Goal: Information Seeking & Learning: Learn about a topic

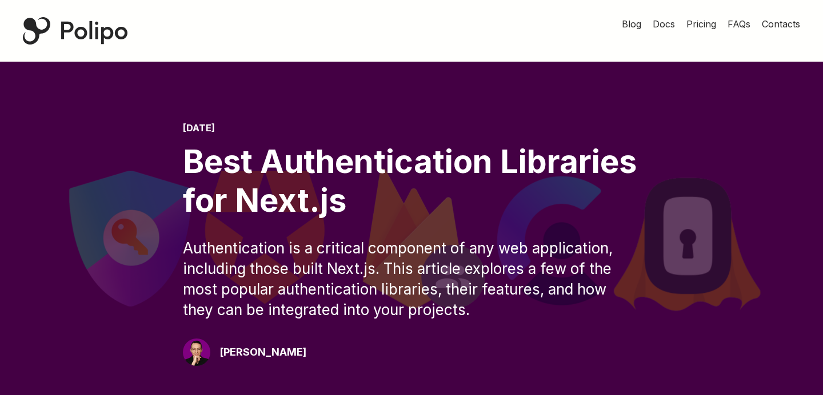
click at [380, 133] on div "[DATE] Best Authentication Libraries for Next.js" at bounding box center [411, 171] width 457 height 97
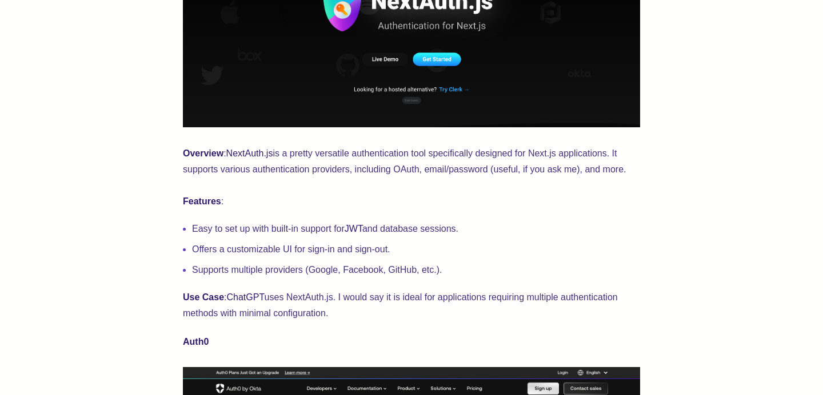
scroll to position [587, 0]
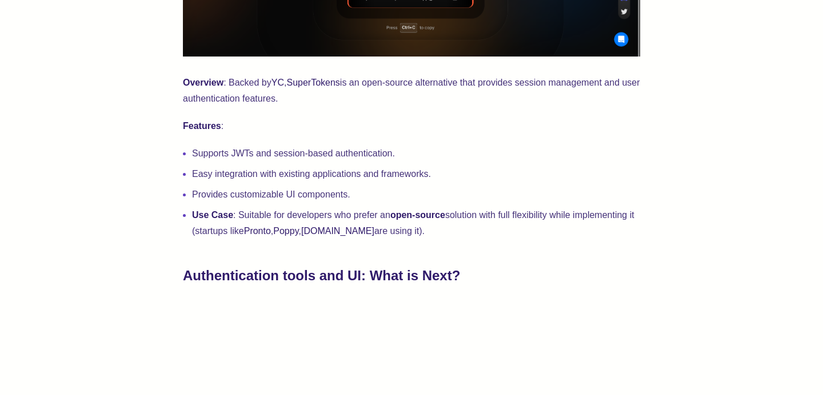
scroll to position [2391, 0]
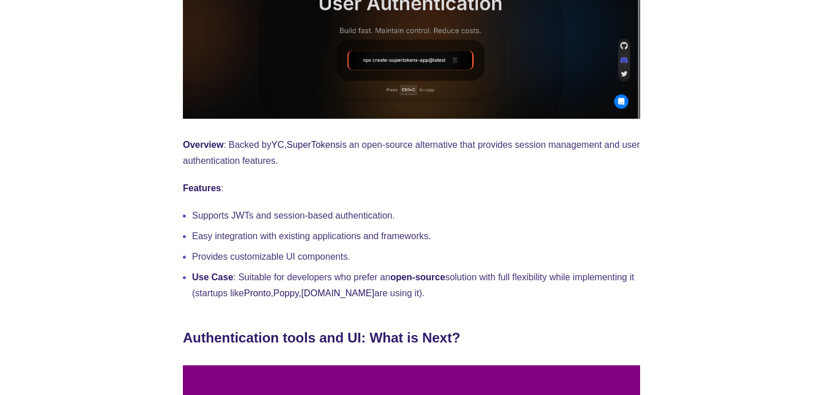
click at [463, 286] on li "Use Case : Suitable for developers who prefer an open-source solution with full…" at bounding box center [416, 286] width 448 height 32
